Goal: Information Seeking & Learning: Learn about a topic

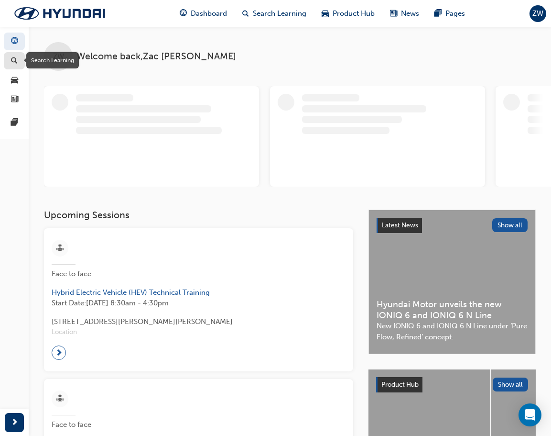
click at [12, 58] on span "search-icon" at bounding box center [14, 61] width 7 height 9
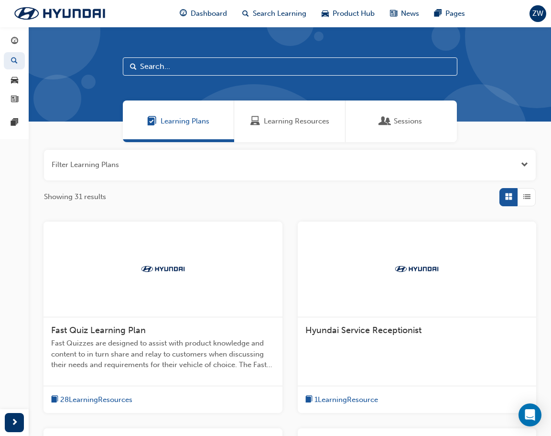
click at [388, 118] on span "Sessions" at bounding box center [386, 121] width 10 height 11
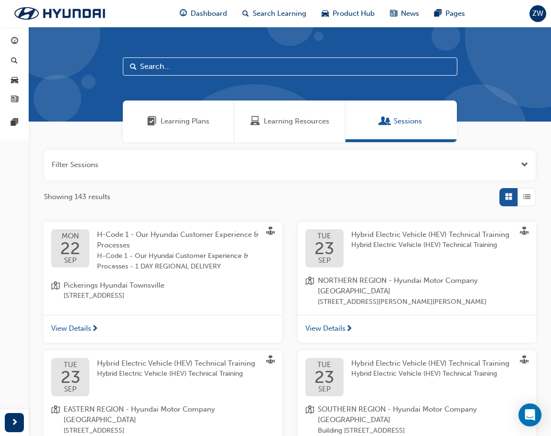
click at [224, 163] on button "button" at bounding box center [290, 165] width 492 height 31
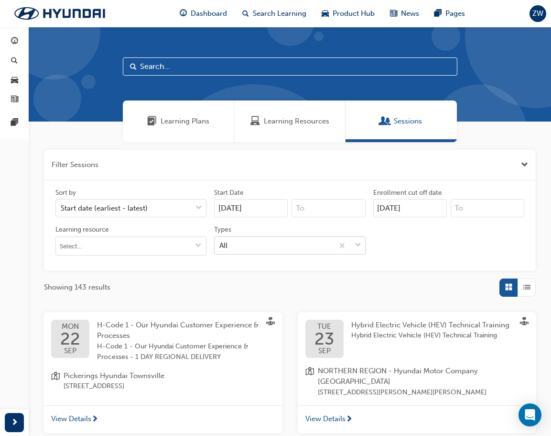
click at [289, 247] on div "All" at bounding box center [274, 245] width 119 height 17
click at [220, 247] on input "Types All" at bounding box center [219, 244] width 1 height 8
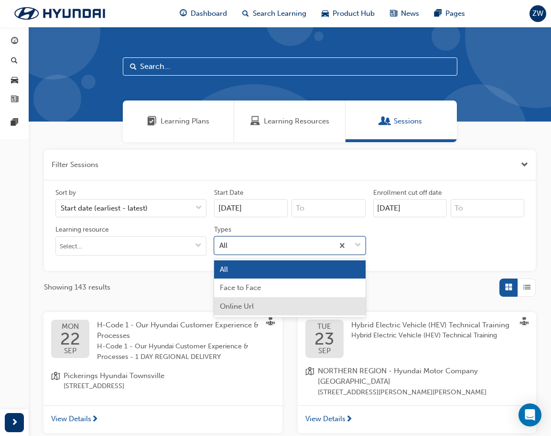
click at [269, 300] on div "Online Url" at bounding box center [289, 306] width 151 height 19
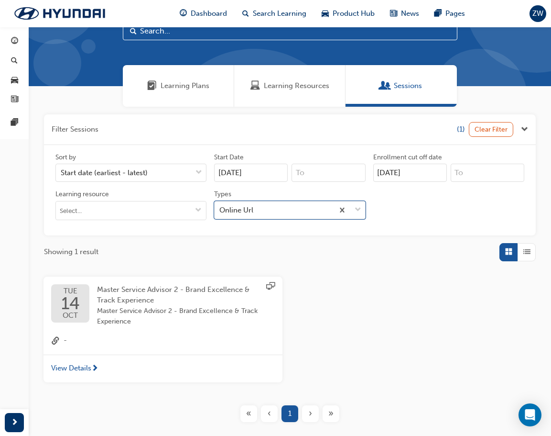
scroll to position [84, 0]
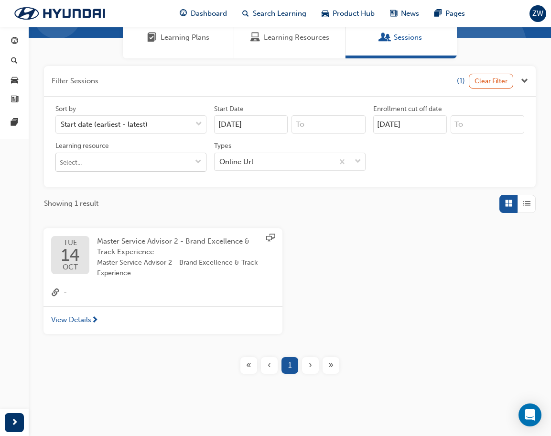
click at [130, 161] on input "Learning resource" at bounding box center [131, 162] width 150 height 18
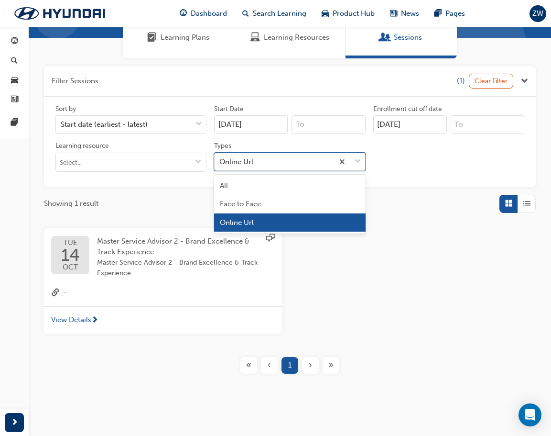
click at [262, 154] on div "Online Url" at bounding box center [274, 161] width 119 height 17
click at [220, 157] on input "Types option Online Url, selected. option Online Url focused, 3 of 3. 3 results…" at bounding box center [219, 161] width 1 height 8
click at [253, 182] on div "All" at bounding box center [289, 185] width 151 height 19
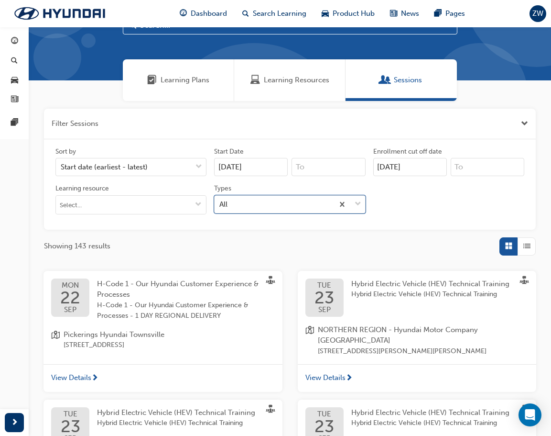
scroll to position [36, 0]
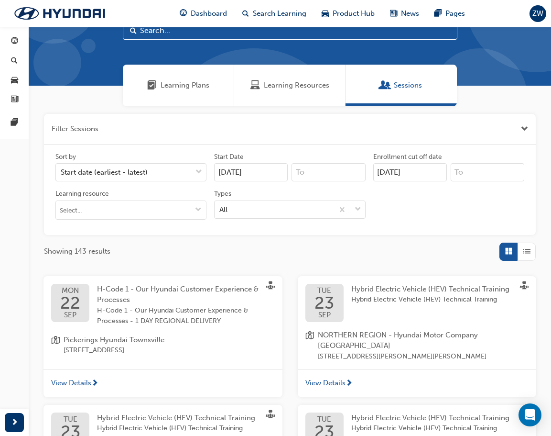
click at [286, 87] on span "Learning Resources" at bounding box center [297, 85] width 66 height 11
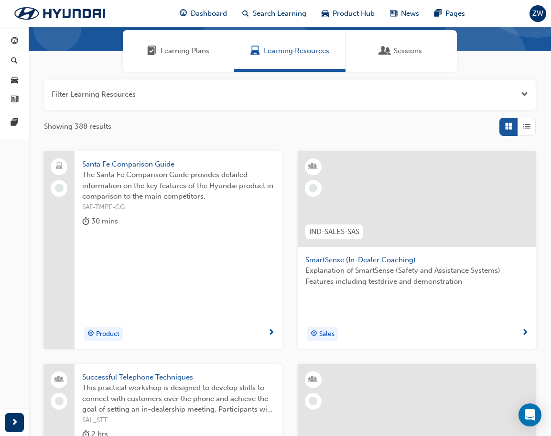
scroll to position [48, 0]
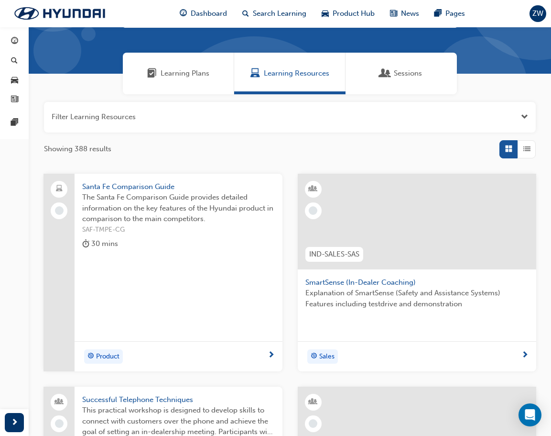
click at [312, 120] on button "button" at bounding box center [290, 117] width 492 height 31
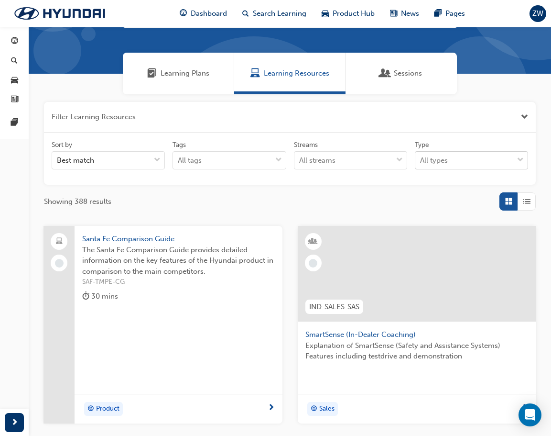
click at [439, 161] on div "All types" at bounding box center [434, 160] width 28 height 11
click at [421, 161] on input "Type All types" at bounding box center [420, 160] width 1 height 8
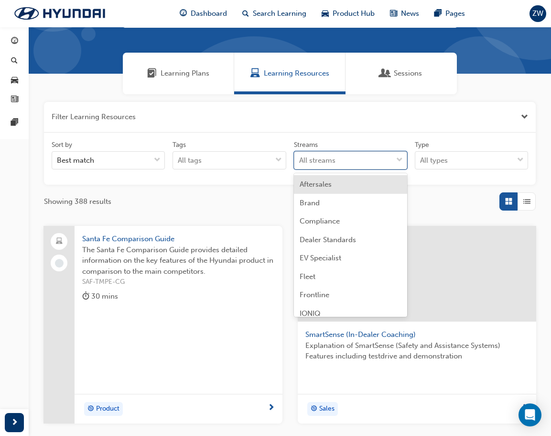
click at [367, 162] on div "All streams" at bounding box center [344, 160] width 98 height 17
click at [300, 162] on input "Streams option Aftersales focused, 1 of 13. 13 results available. Use Up and Do…" at bounding box center [299, 160] width 1 height 8
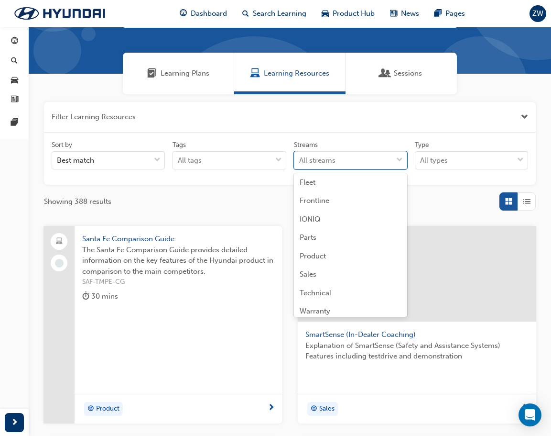
scroll to position [100, 0]
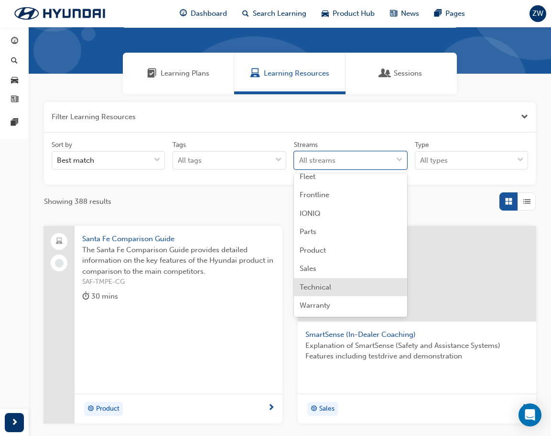
click at [332, 284] on div "Technical" at bounding box center [350, 287] width 113 height 19
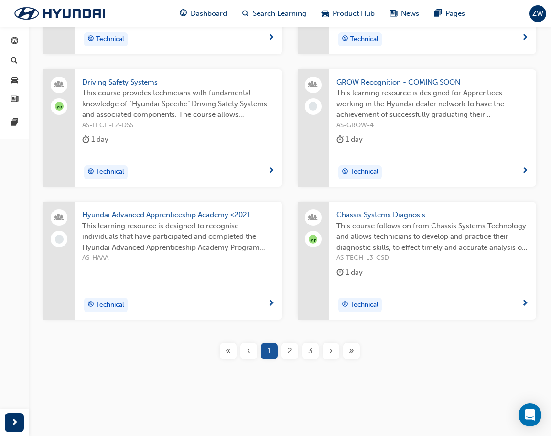
scroll to position [338, 0]
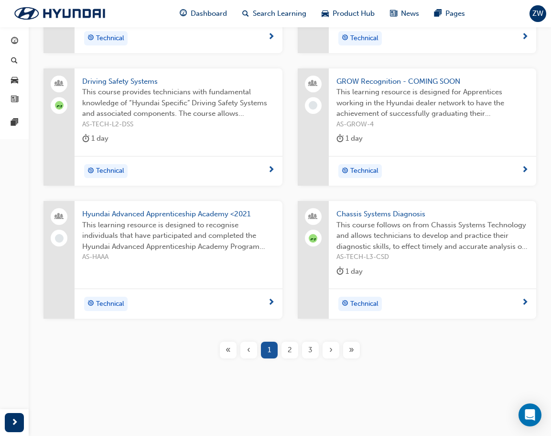
click at [216, 240] on span "This learning resource is designed to recognise individuals that have participa…" at bounding box center [178, 235] width 193 height 33
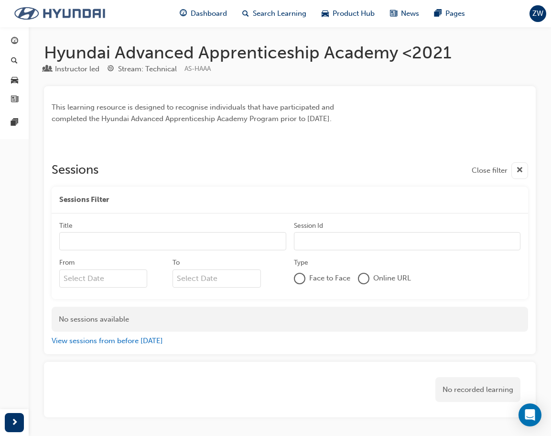
scroll to position [338, 0]
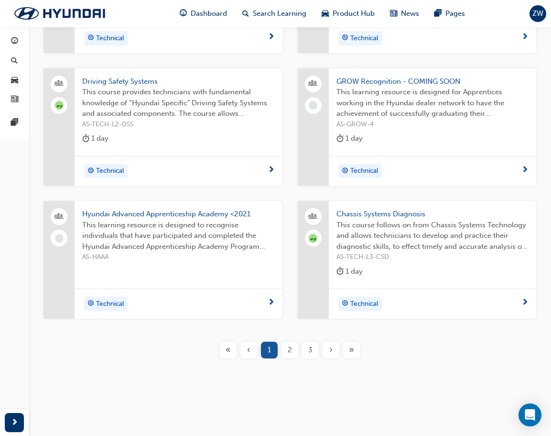
click at [287, 351] on div "2" at bounding box center [290, 349] width 17 height 17
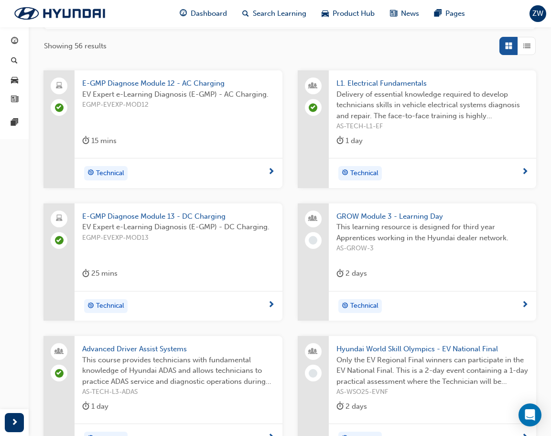
scroll to position [338, 0]
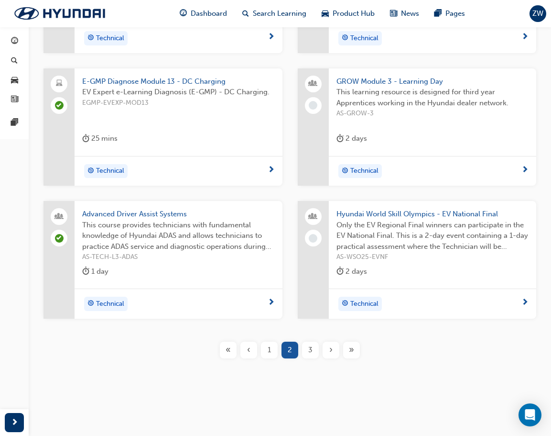
click at [309, 348] on span "3" at bounding box center [310, 349] width 4 height 11
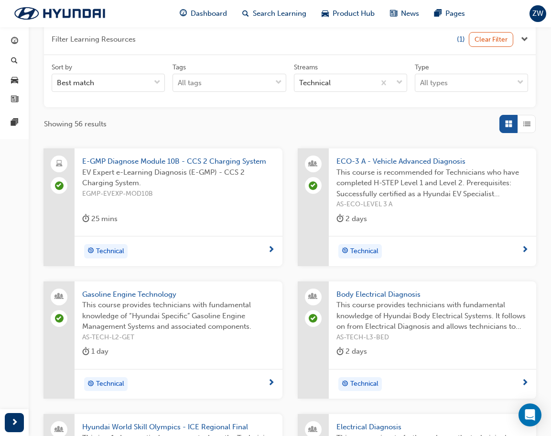
scroll to position [51, 0]
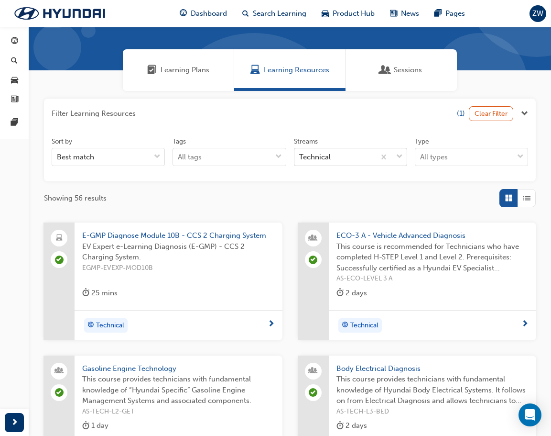
click at [331, 158] on div "Technical" at bounding box center [335, 157] width 81 height 17
click at [300, 158] on input "Streams Technical" at bounding box center [299, 157] width 1 height 8
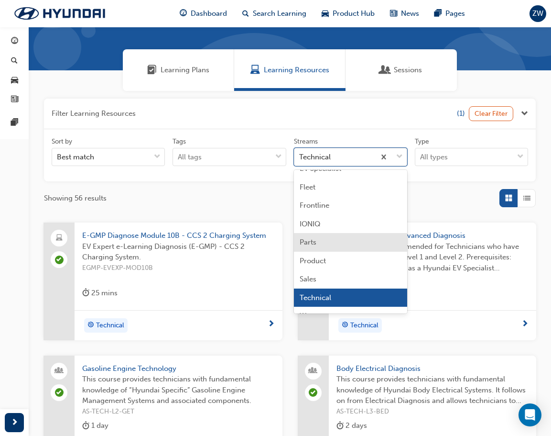
scroll to position [100, 0]
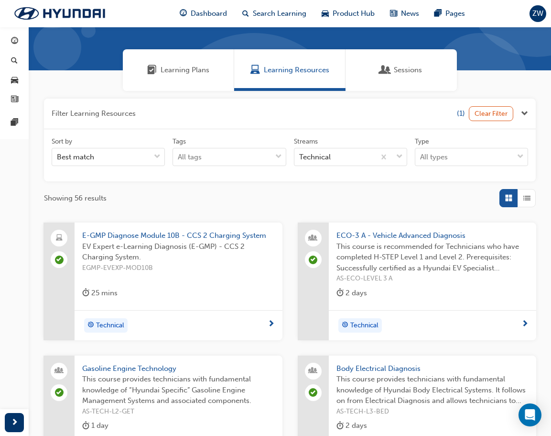
click at [172, 66] on span "Learning Plans" at bounding box center [185, 70] width 49 height 11
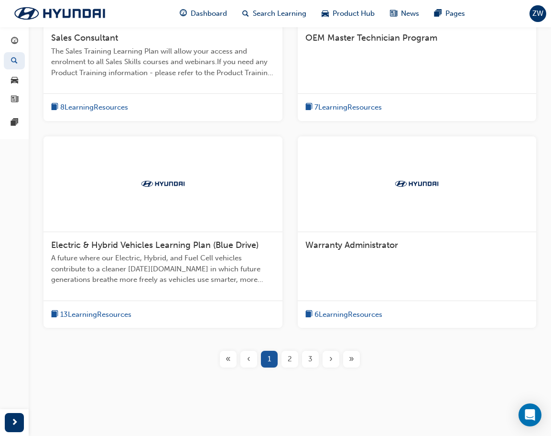
scroll to position [508, 0]
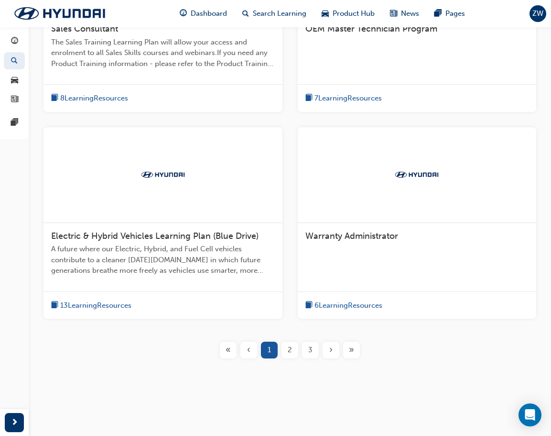
click at [310, 351] on span "3" at bounding box center [310, 349] width 4 height 11
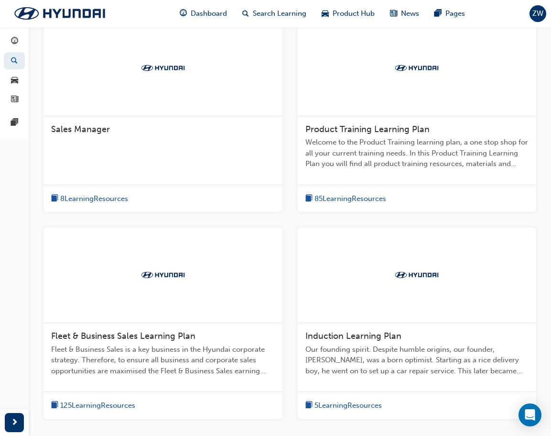
scroll to position [449, 0]
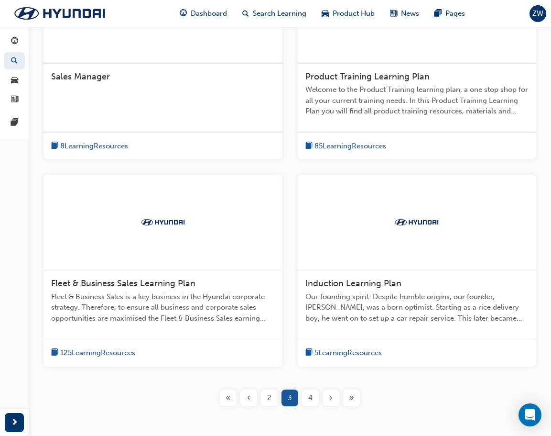
click at [275, 399] on div "2" at bounding box center [269, 397] width 17 height 17
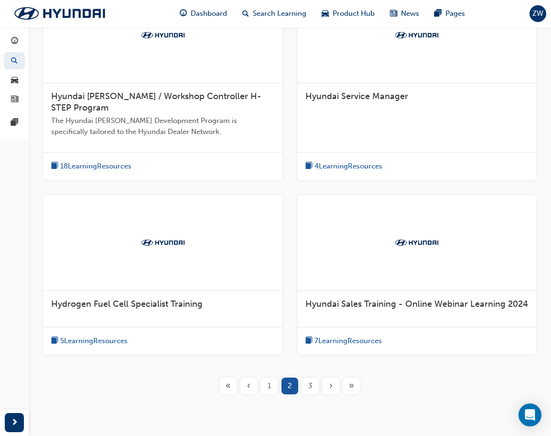
scroll to position [402, 0]
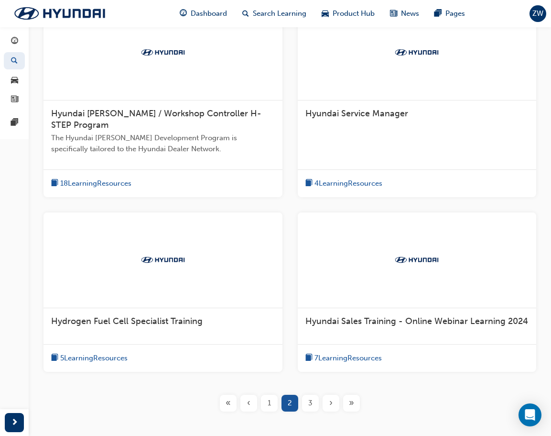
click at [220, 140] on span "The Hyundai [PERSON_NAME] Development Program is specifically tailored to the H…" at bounding box center [163, 143] width 224 height 22
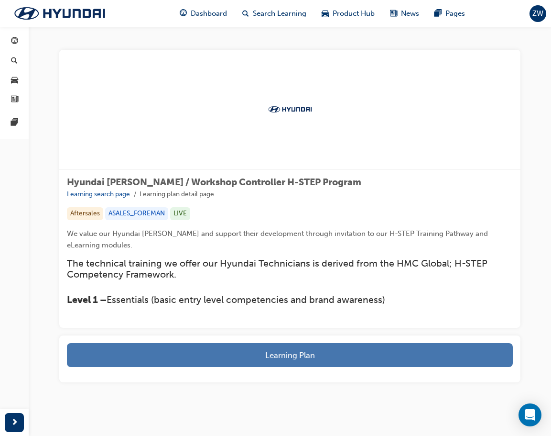
click at [271, 357] on button "Learning Plan" at bounding box center [290, 355] width 446 height 24
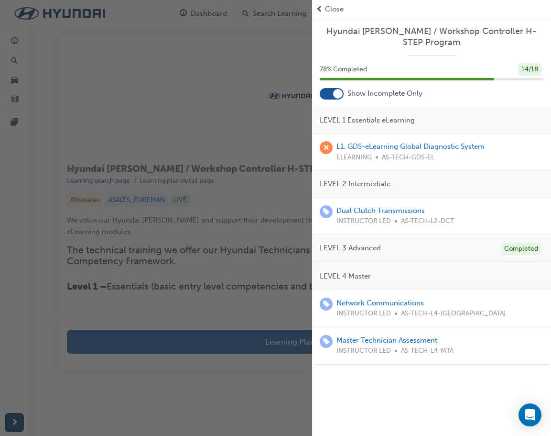
scroll to position [24, 0]
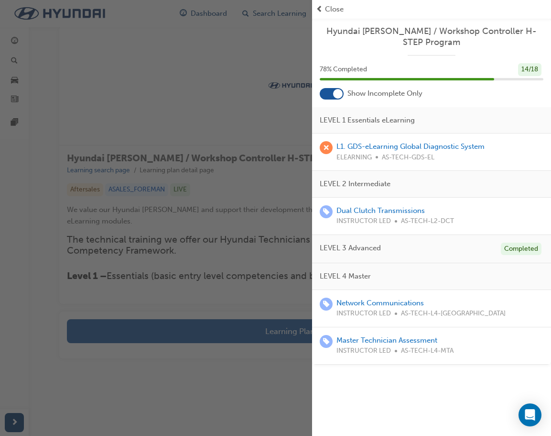
click at [328, 93] on div at bounding box center [332, 93] width 24 height 11
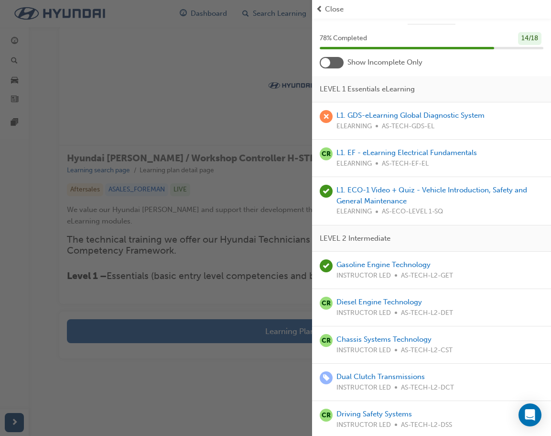
scroll to position [0, 0]
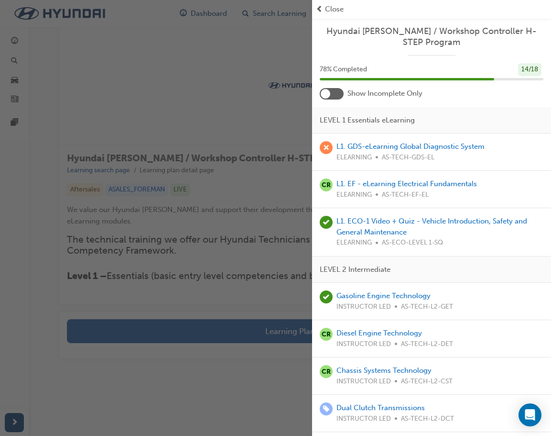
click at [335, 93] on div at bounding box center [332, 93] width 24 height 11
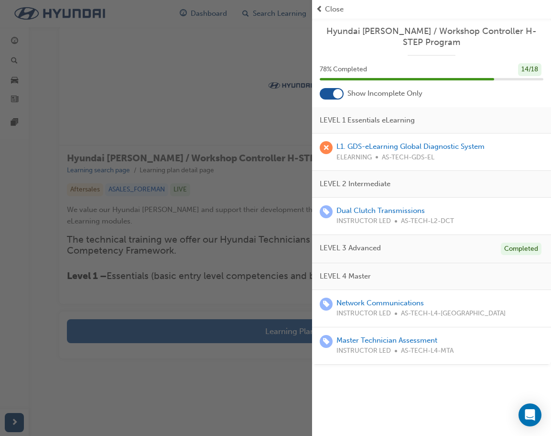
click at [328, 13] on span "Close" at bounding box center [334, 9] width 19 height 11
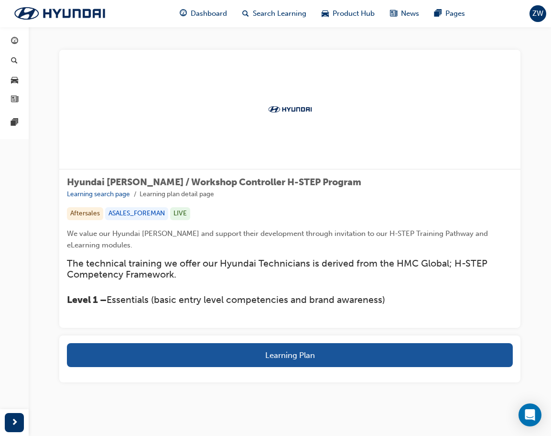
click at [528, 16] on div "Dashboard Search Learning Product Hub News Pages ZW" at bounding box center [275, 13] width 551 height 27
click at [536, 14] on span "ZW" at bounding box center [538, 13] width 11 height 11
